Goal: Task Accomplishment & Management: Manage account settings

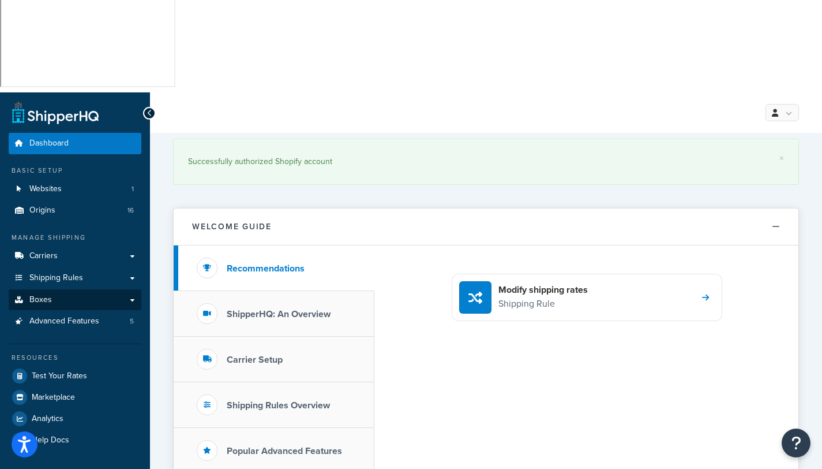
scroll to position [2, 0]
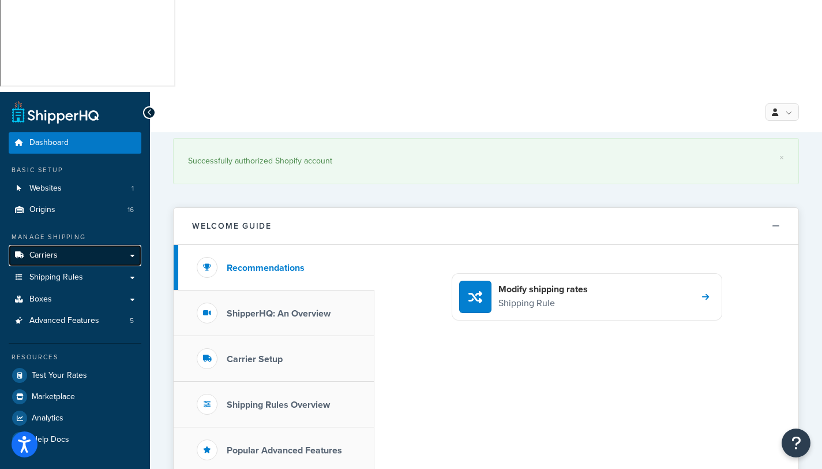
click at [56, 245] on link "Carriers" at bounding box center [75, 255] width 133 height 21
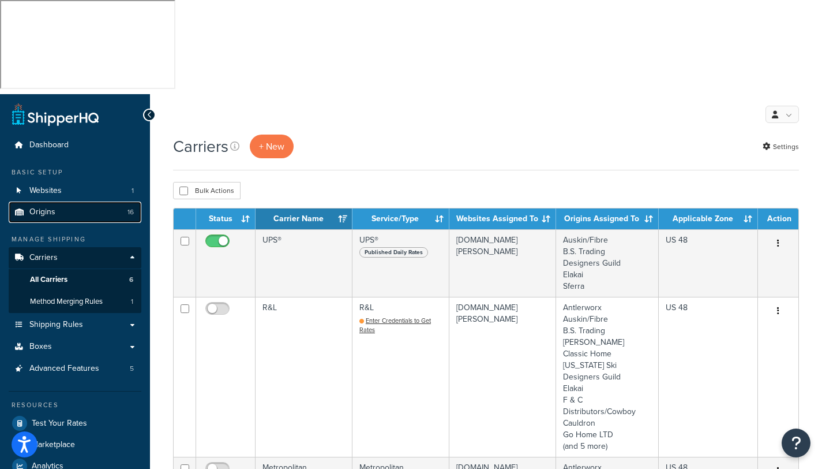
click at [47, 207] on span "Origins" at bounding box center [42, 212] width 26 height 10
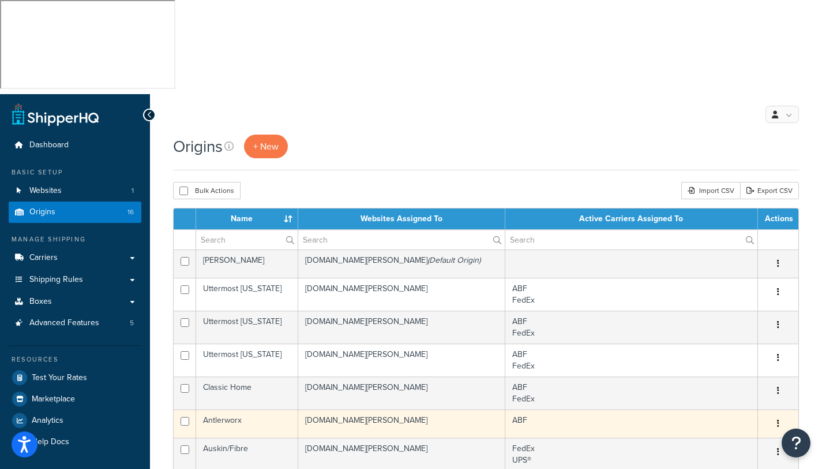
click at [245, 409] on td "Antlerworx" at bounding box center [247, 423] width 102 height 28
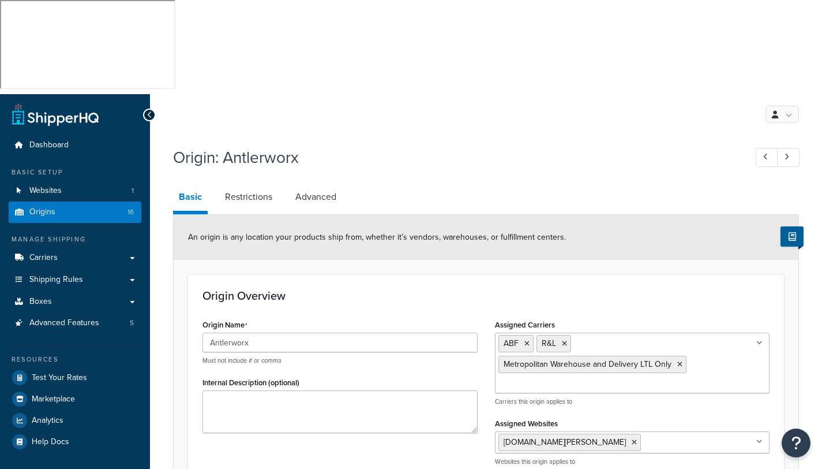
select select "43"
click at [596, 332] on ul "ABF R&L Metropolitan Warehouse and Delivery LTL Only" at bounding box center [632, 362] width 275 height 61
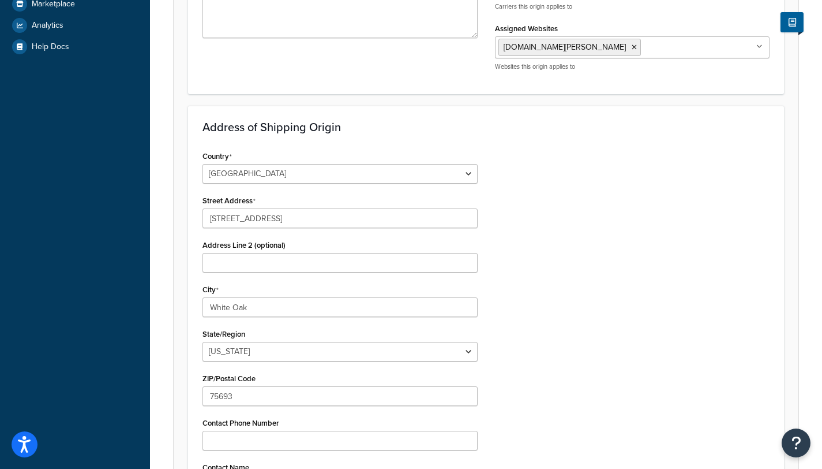
scroll to position [481, 0]
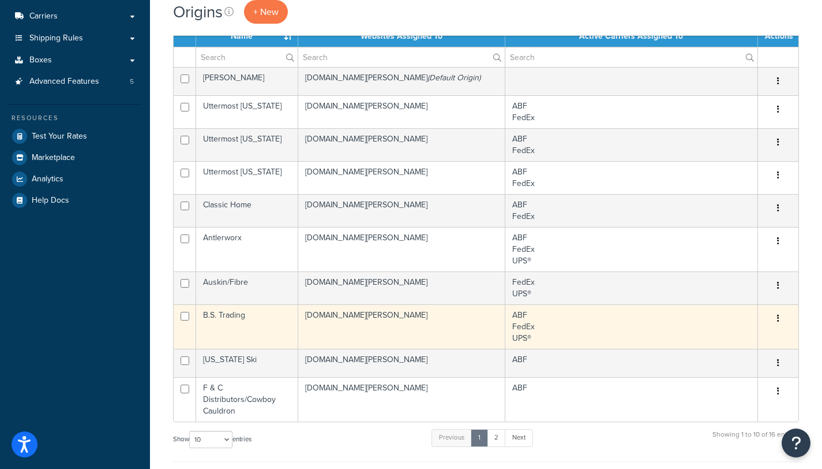
scroll to position [321, 0]
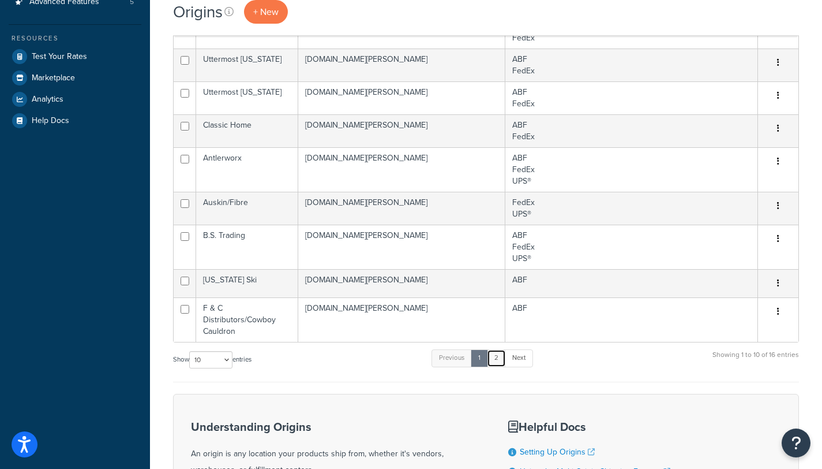
click at [501, 349] on link "2" at bounding box center [496, 357] width 19 height 17
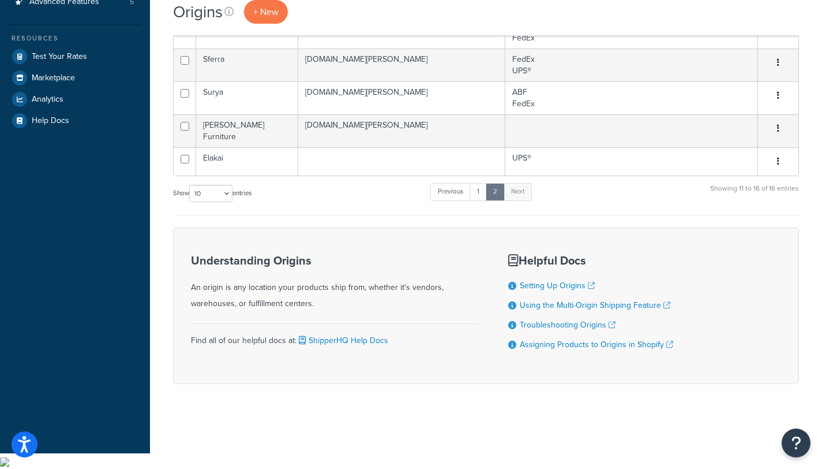
scroll to position [206, 0]
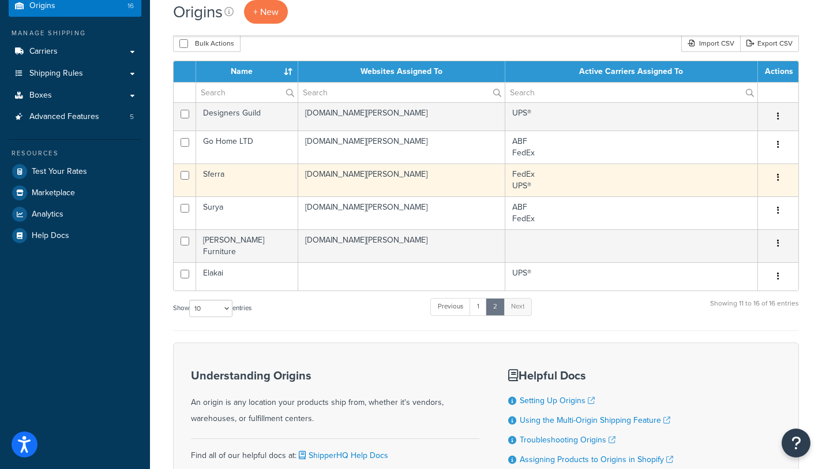
click at [222, 163] on td "Sferra" at bounding box center [247, 179] width 102 height 33
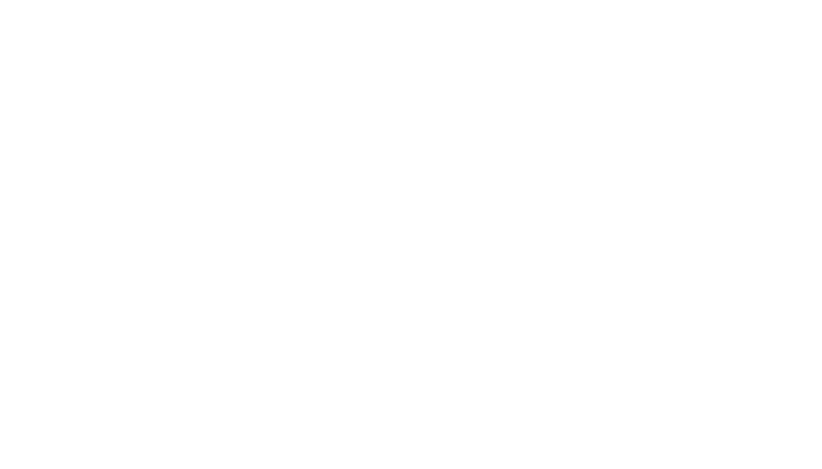
select select "30"
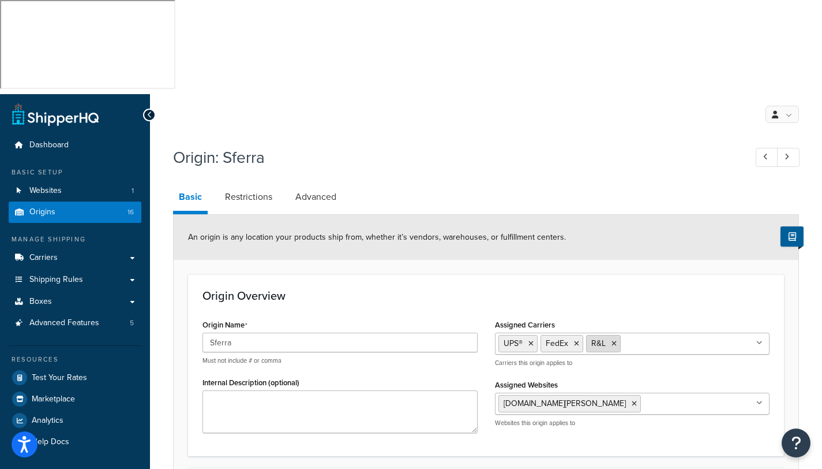
click at [616, 340] on icon at bounding box center [614, 343] width 5 height 7
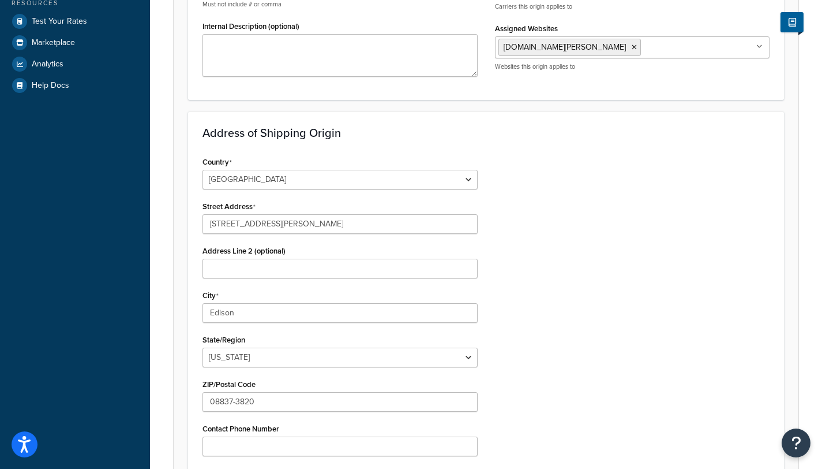
scroll to position [448, 0]
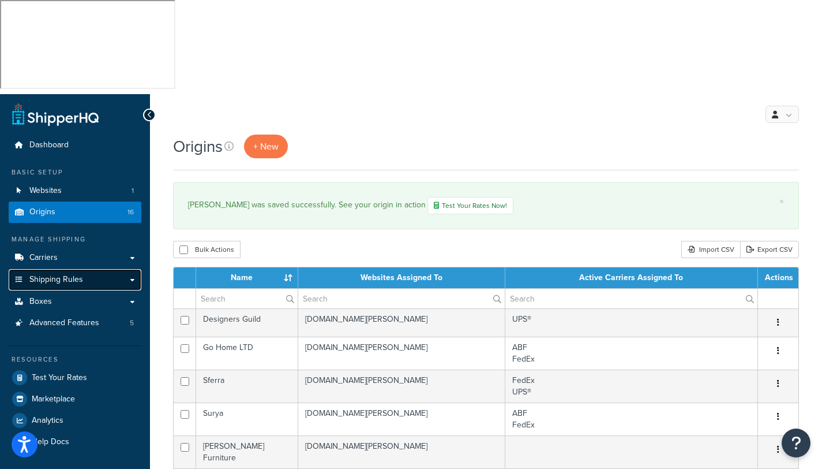
click at [59, 275] on span "Shipping Rules" at bounding box center [56, 280] width 54 height 10
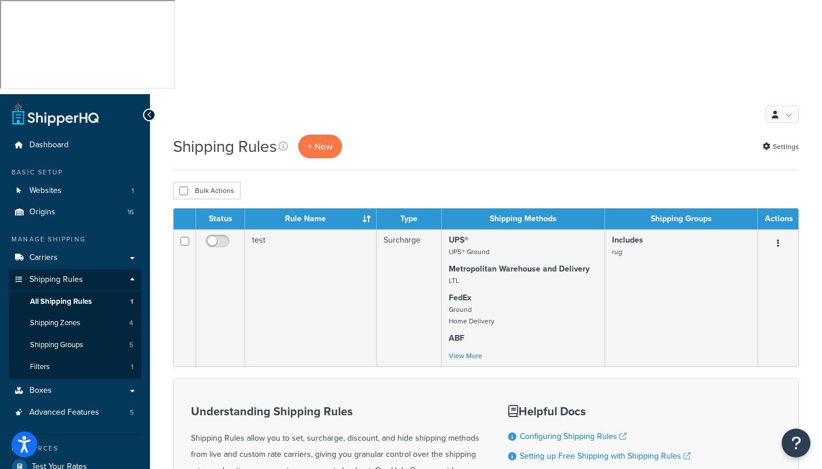
click at [588, 468] on link "Hide and Prevent Methods with Shipping Rules" at bounding box center [609, 475] width 178 height 12
click at [55, 318] on span "Shipping Zones" at bounding box center [55, 323] width 50 height 10
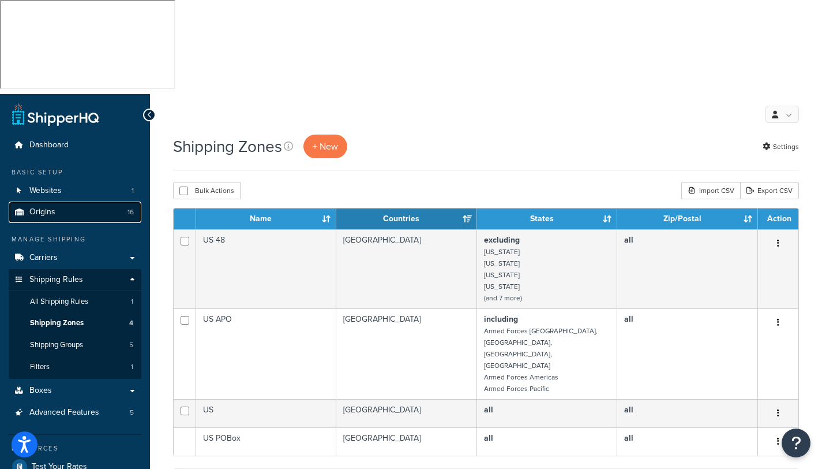
click at [39, 207] on span "Origins" at bounding box center [42, 212] width 26 height 10
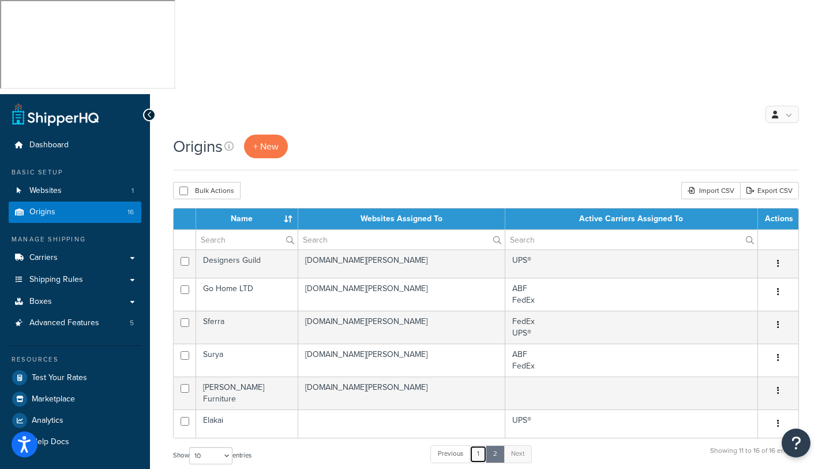
click at [480, 445] on link "1" at bounding box center [478, 453] width 17 height 17
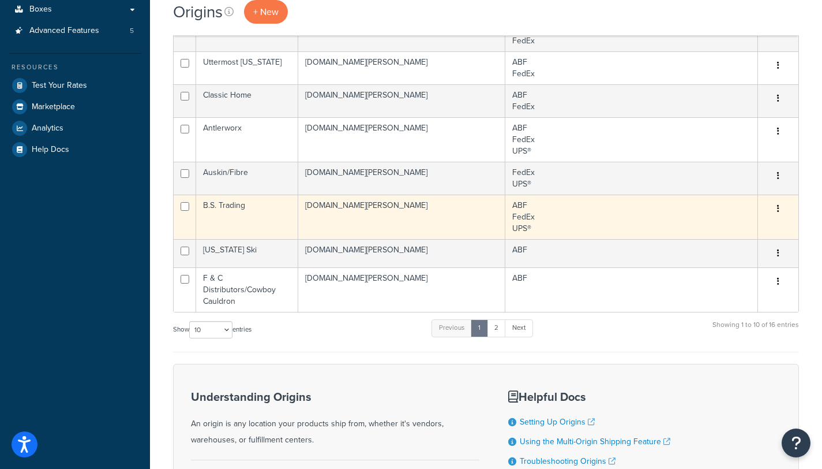
click at [242, 195] on td "B.S. Trading" at bounding box center [247, 217] width 102 height 44
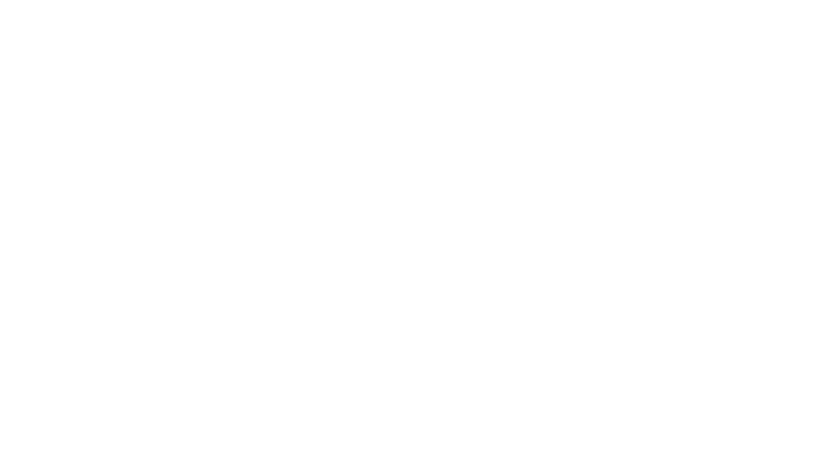
select select "43"
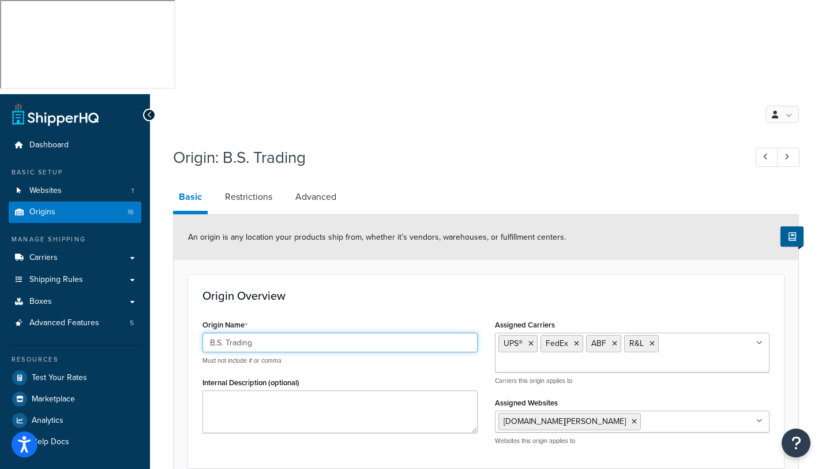
drag, startPoint x: 267, startPoint y: 249, endPoint x: 197, endPoint y: 245, distance: 70.0
click at [197, 316] on div "Origin Name B.S. Trading Must not include # or comma Internal Description (opti…" at bounding box center [340, 378] width 293 height 125
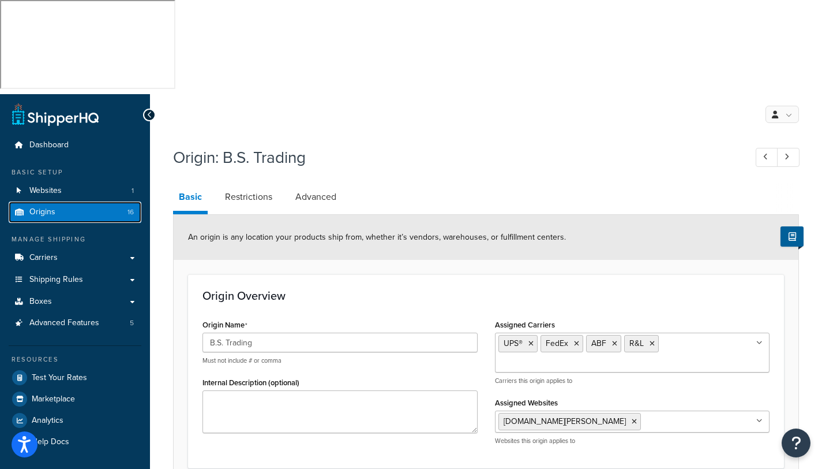
click at [51, 207] on span "Origins" at bounding box center [42, 212] width 26 height 10
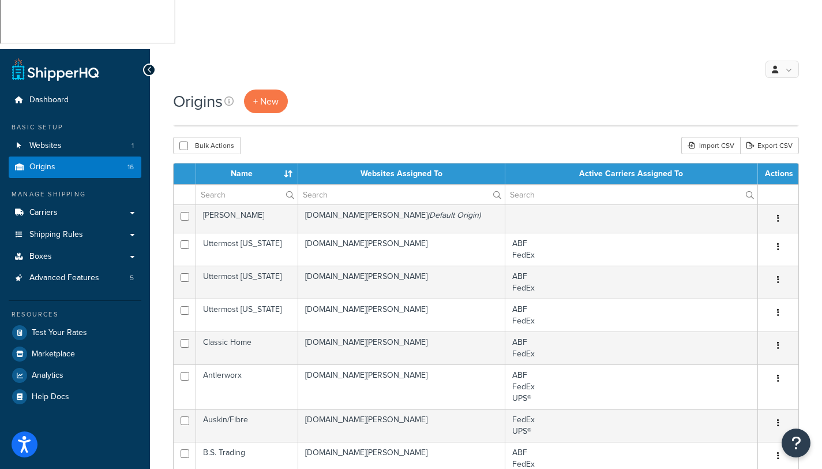
scroll to position [61, 0]
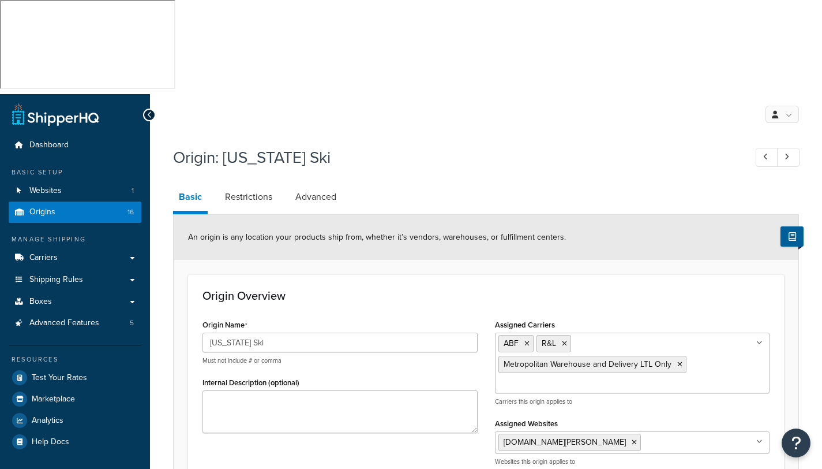
select select "6"
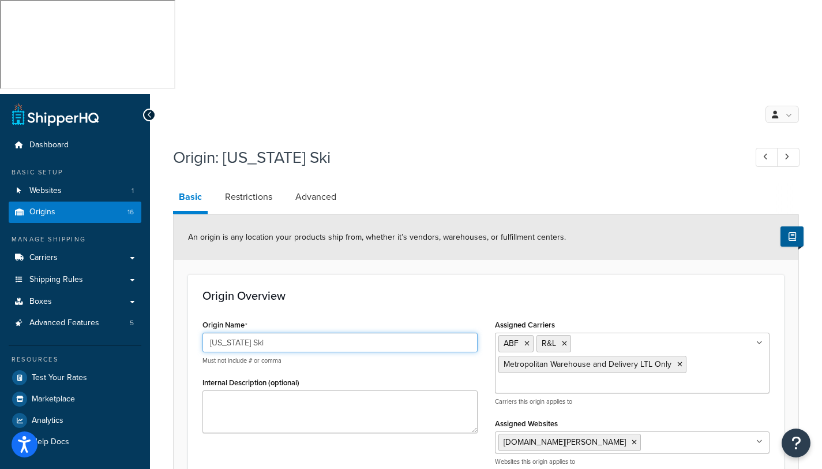
drag, startPoint x: 280, startPoint y: 256, endPoint x: 197, endPoint y: 246, distance: 84.3
click at [197, 316] on div "Origin Name Colorado Ski Must not include # or comma Internal Description (opti…" at bounding box center [340, 378] width 293 height 125
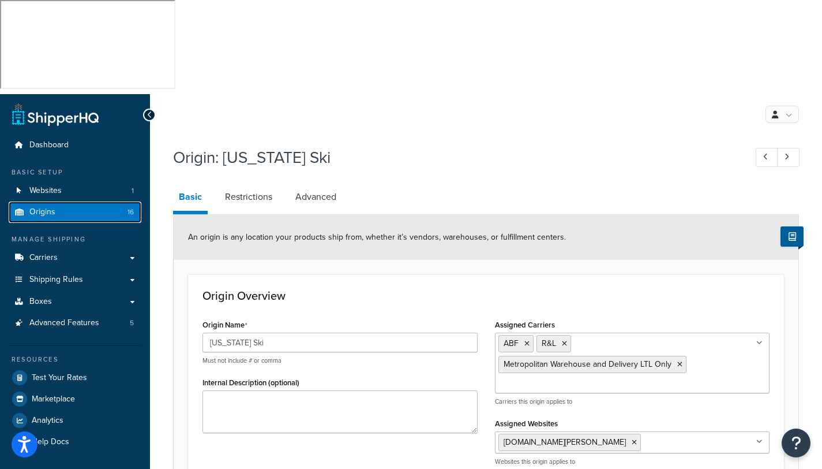
click at [47, 207] on span "Origins" at bounding box center [42, 212] width 26 height 10
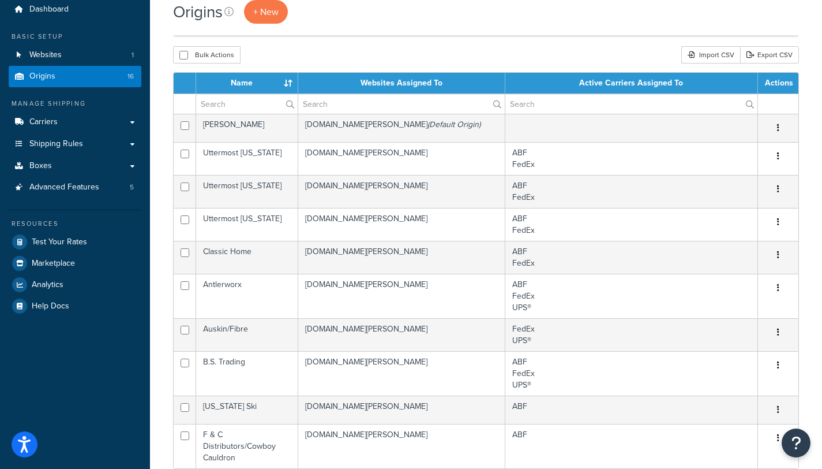
scroll to position [211, 0]
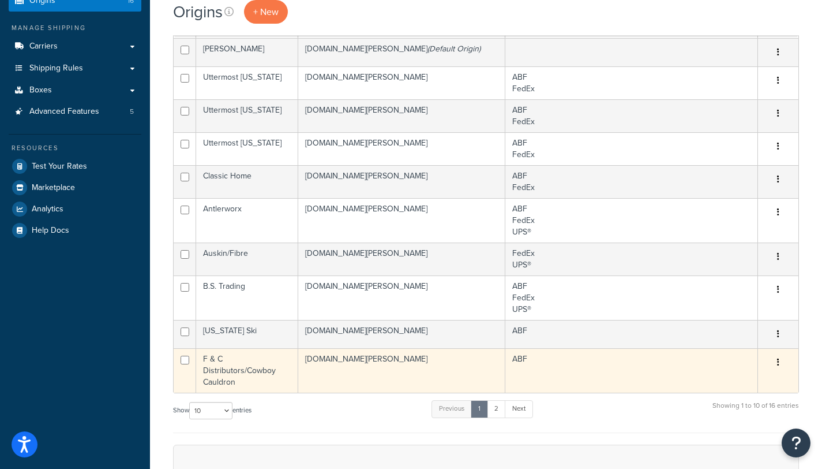
click at [224, 348] on td "F & C Distributors/Cowboy Cauldron" at bounding box center [247, 370] width 102 height 44
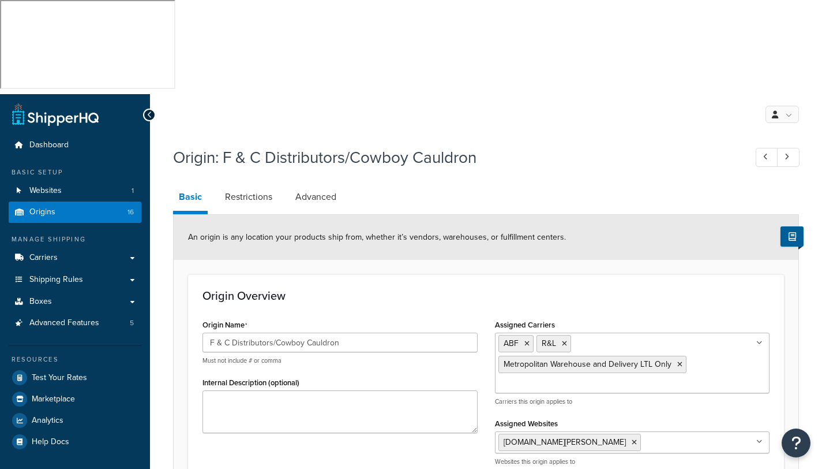
select select "13"
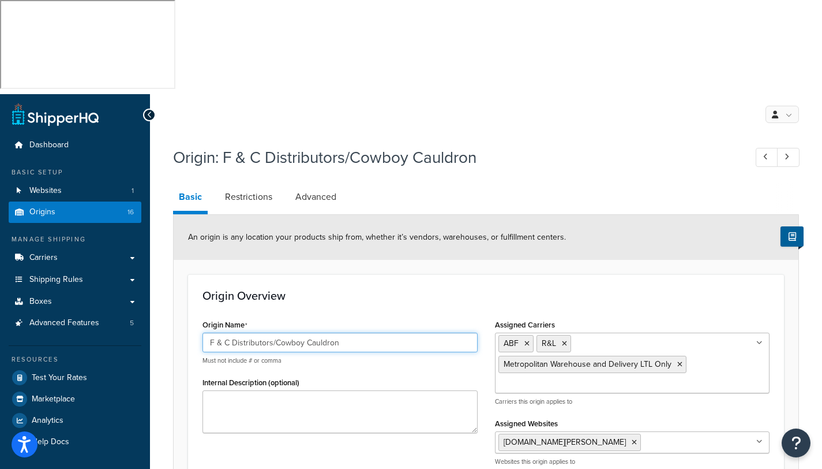
drag, startPoint x: 347, startPoint y: 249, endPoint x: 191, endPoint y: 241, distance: 156.0
click at [191, 274] on div "Origin Overview Origin Name F & C Distributors/Cowboy Cauldron Must not include…" at bounding box center [486, 381] width 596 height 215
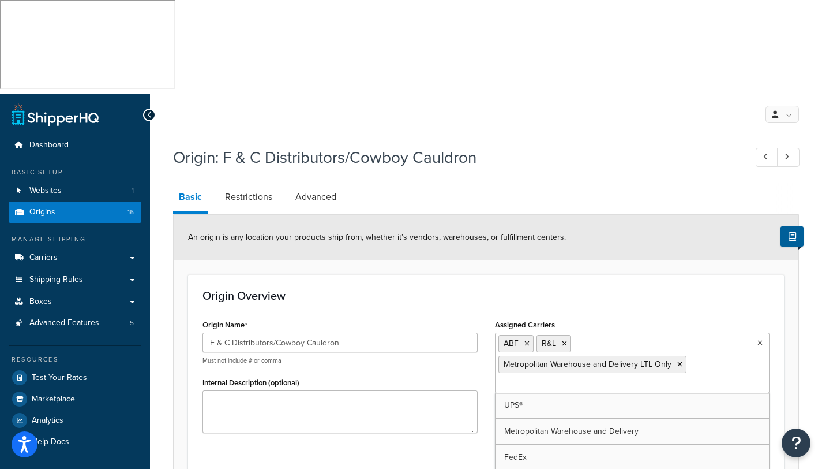
click at [575, 332] on ul "ABF R&L Metropolitan Warehouse and Delivery LTL Only" at bounding box center [632, 362] width 275 height 61
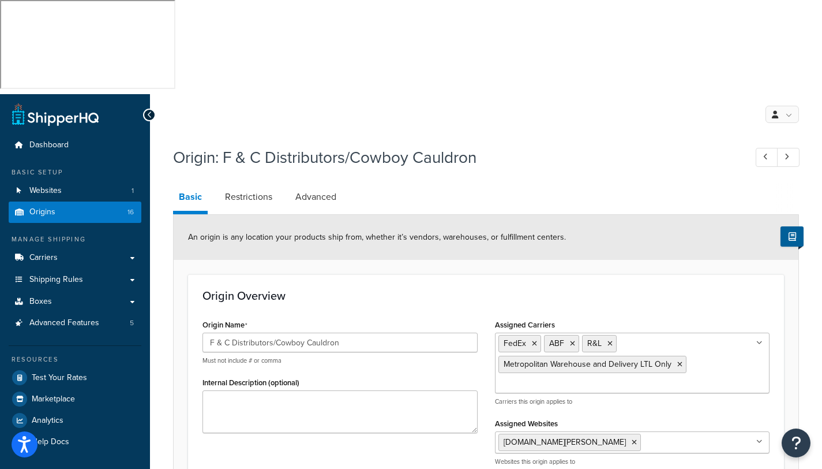
click at [630, 94] on div "My Profile Billing Global Settings Contact Us Logout" at bounding box center [486, 114] width 672 height 40
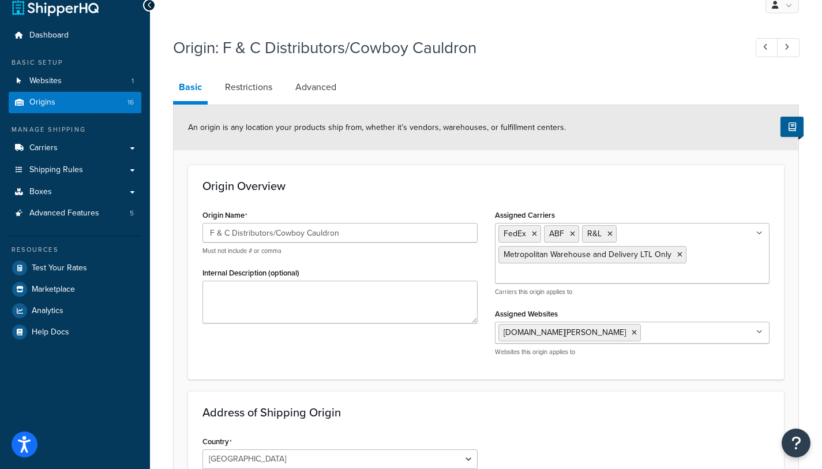
scroll to position [481, 0]
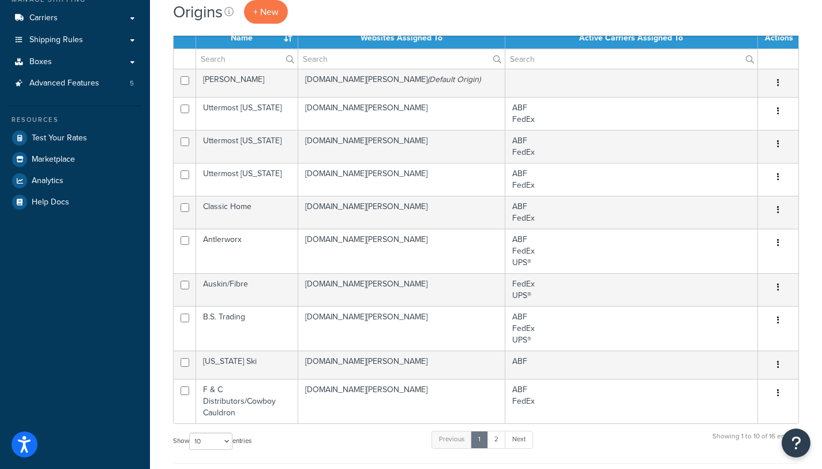
scroll to position [288, 0]
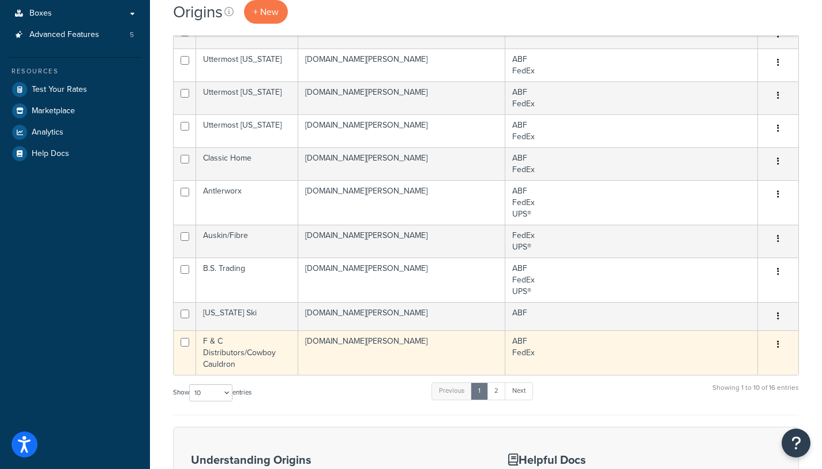
click at [230, 330] on td "F & C Distributors/Cowboy Cauldron" at bounding box center [247, 352] width 102 height 44
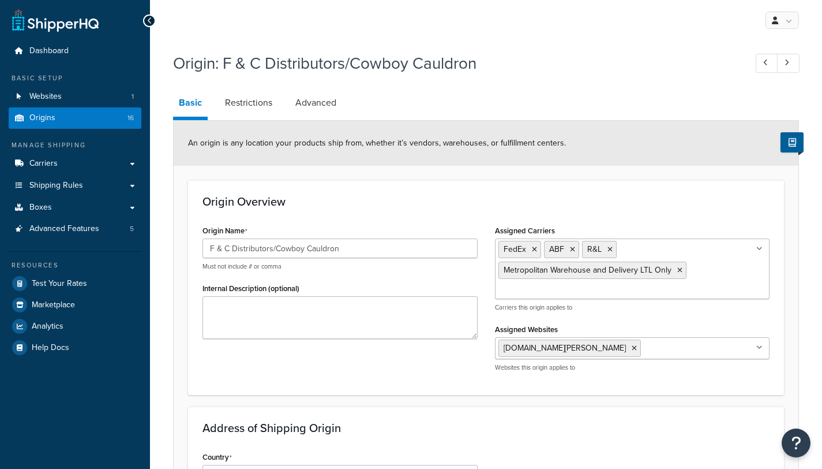
select select "13"
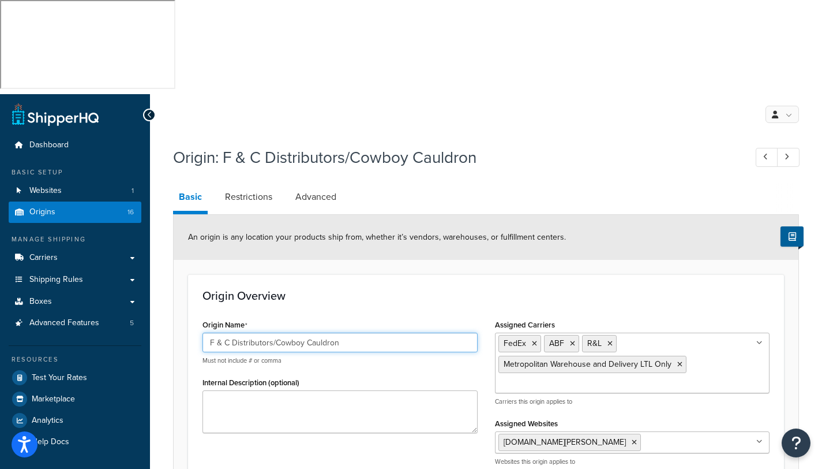
drag, startPoint x: 364, startPoint y: 249, endPoint x: 160, endPoint y: 244, distance: 203.8
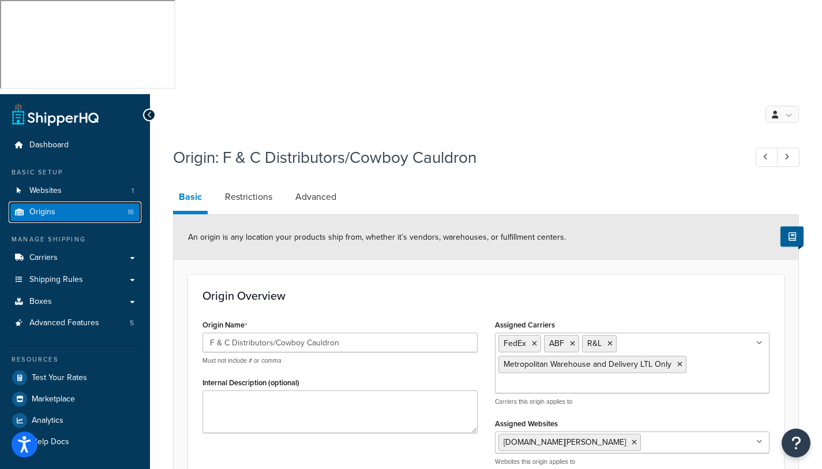
click at [40, 207] on span "Origins" at bounding box center [42, 212] width 26 height 10
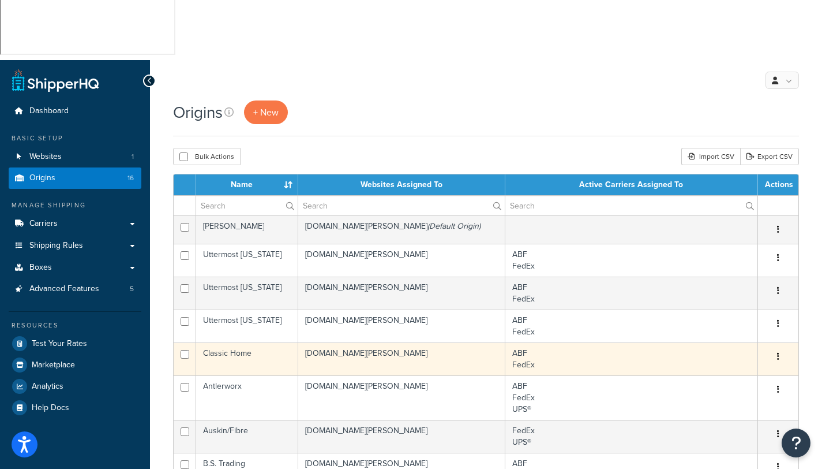
scroll to position [190, 0]
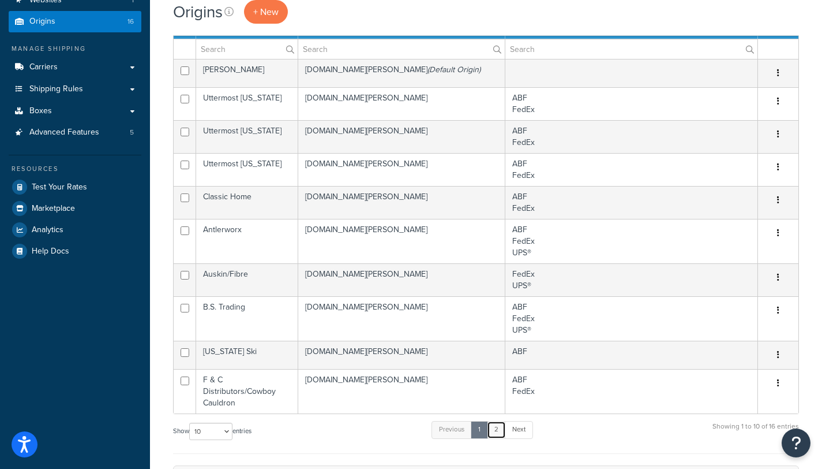
click at [499, 421] on link "2" at bounding box center [496, 429] width 19 height 17
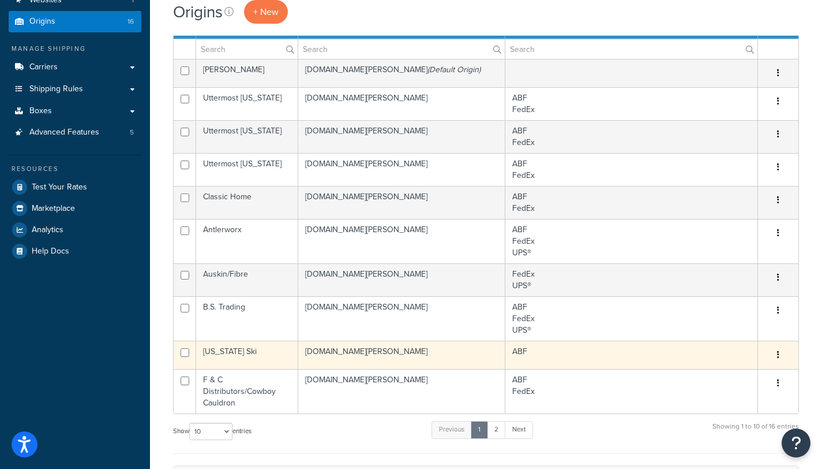
scroll to position [147, 0]
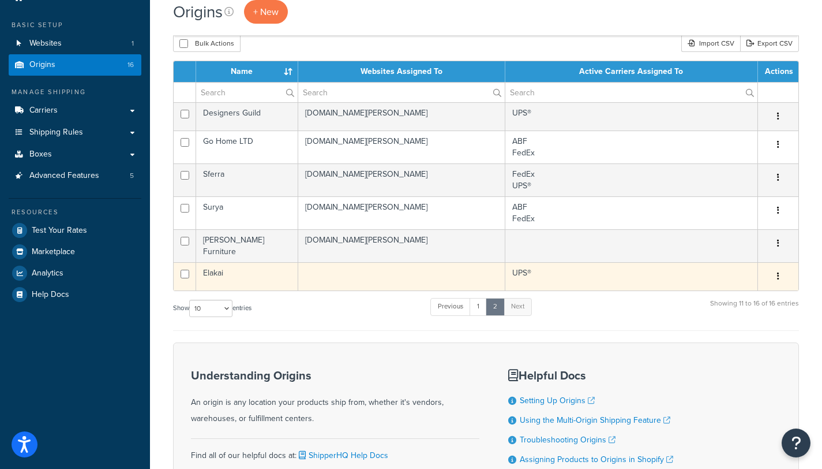
click at [216, 262] on td "Elakai" at bounding box center [247, 276] width 102 height 28
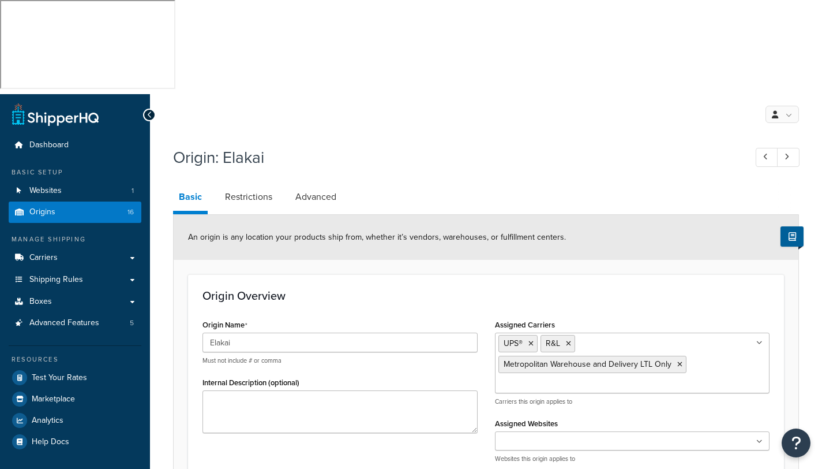
select select "35"
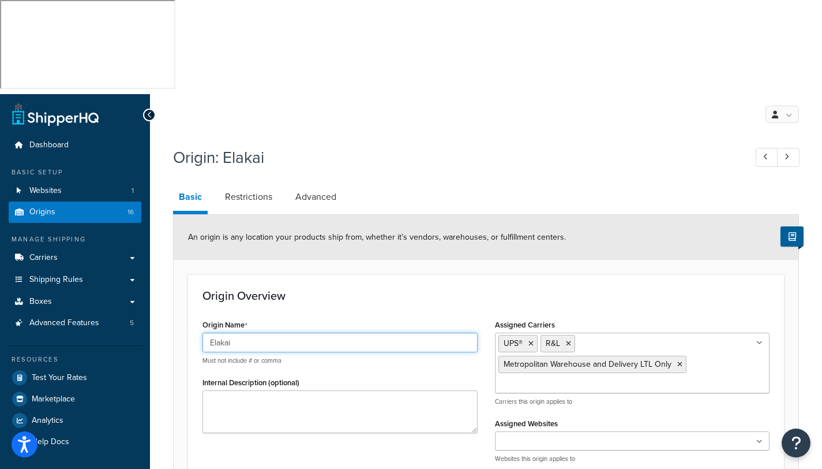
drag, startPoint x: 252, startPoint y: 252, endPoint x: 178, endPoint y: 244, distance: 74.8
